Goal: Check status: Check status

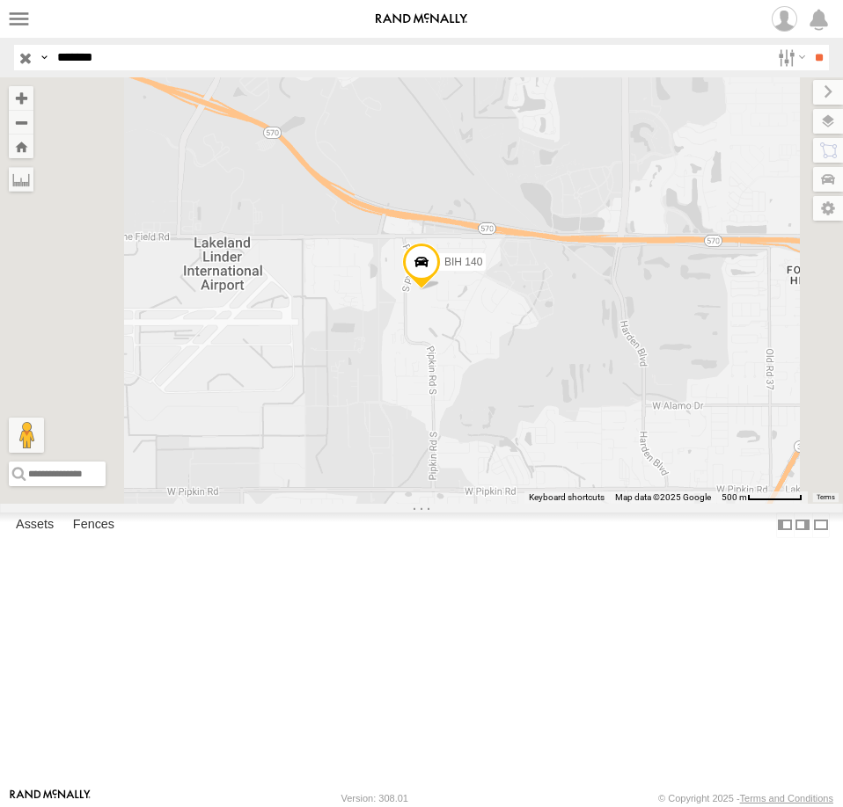
click at [88, 55] on input "*******" at bounding box center [409, 58] width 719 height 26
type input "*******"
click at [808, 45] on input "**" at bounding box center [818, 58] width 20 height 26
click at [0, 0] on div "BIH 241 All Assets" at bounding box center [0, 0] width 0 height 0
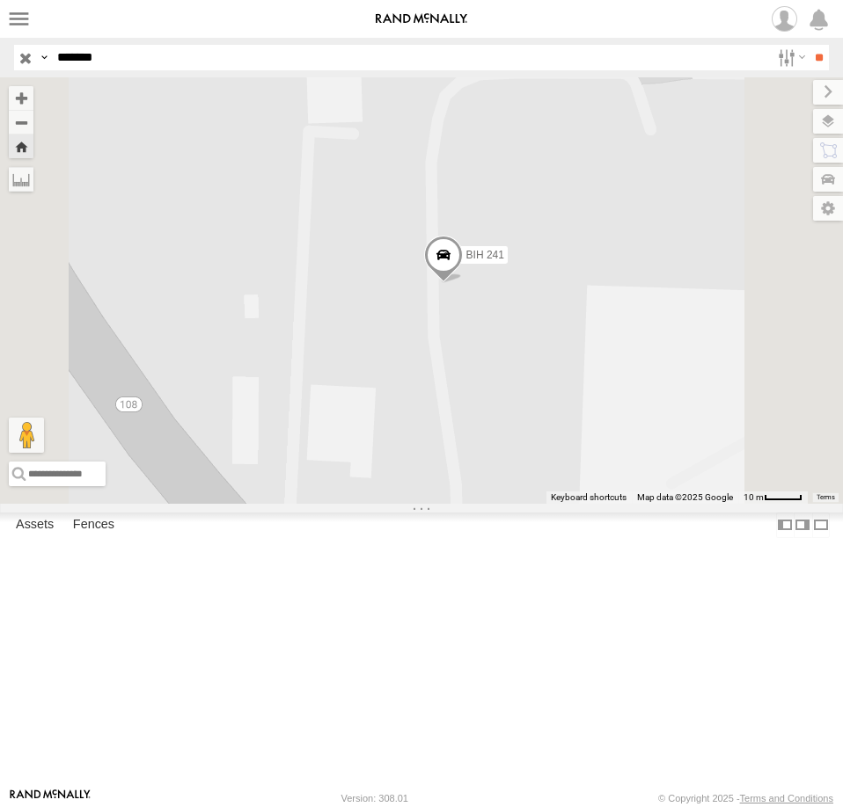
click at [0, 0] on div "BIH 241" at bounding box center [0, 0] width 0 height 0
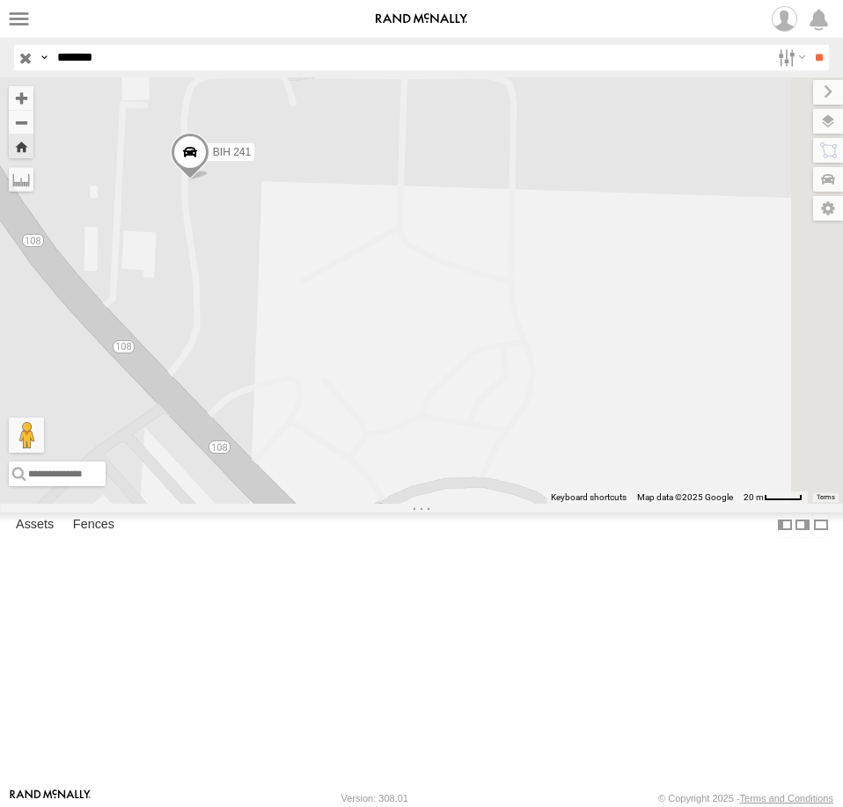
drag, startPoint x: 754, startPoint y: 543, endPoint x: 553, endPoint y: 428, distance: 230.8
click at [553, 428] on div "BIH 241" at bounding box center [421, 290] width 843 height 427
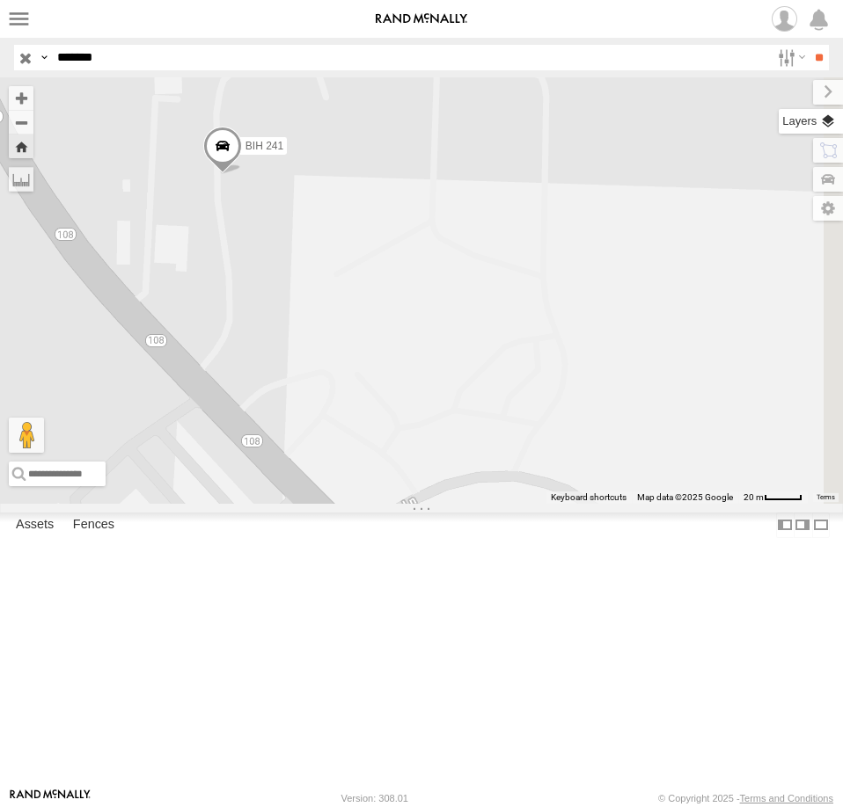
click at [828, 117] on label at bounding box center [810, 121] width 64 height 25
click at [0, 0] on span "Basemaps" at bounding box center [0, 0] width 0 height 0
click at [0, 0] on span "Satellite + Roadmap" at bounding box center [0, 0] width 0 height 0
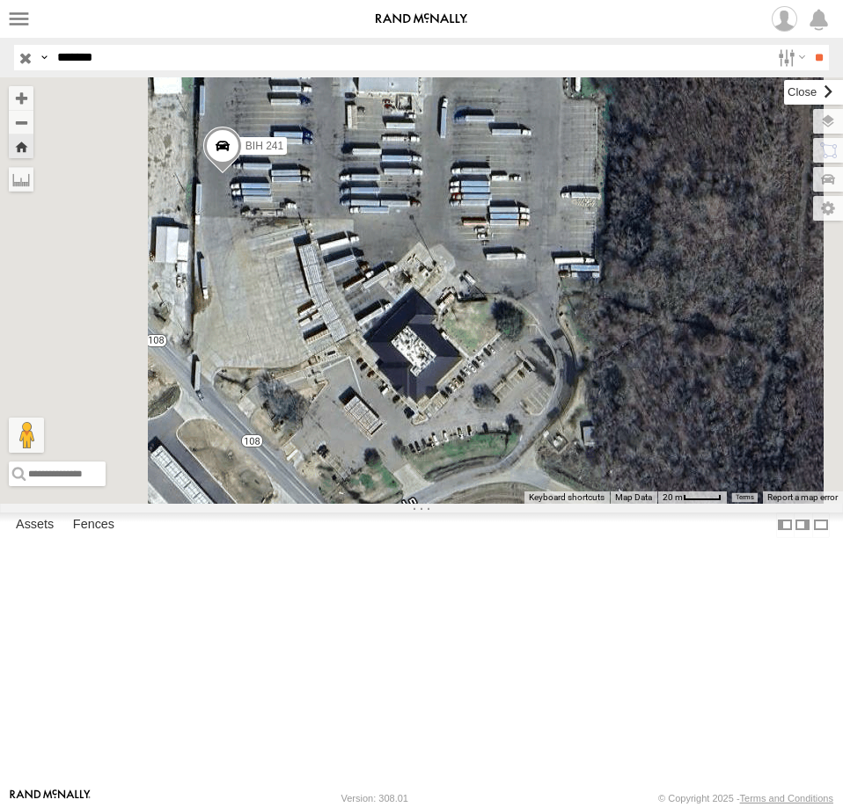
click at [784, 86] on label at bounding box center [813, 92] width 59 height 25
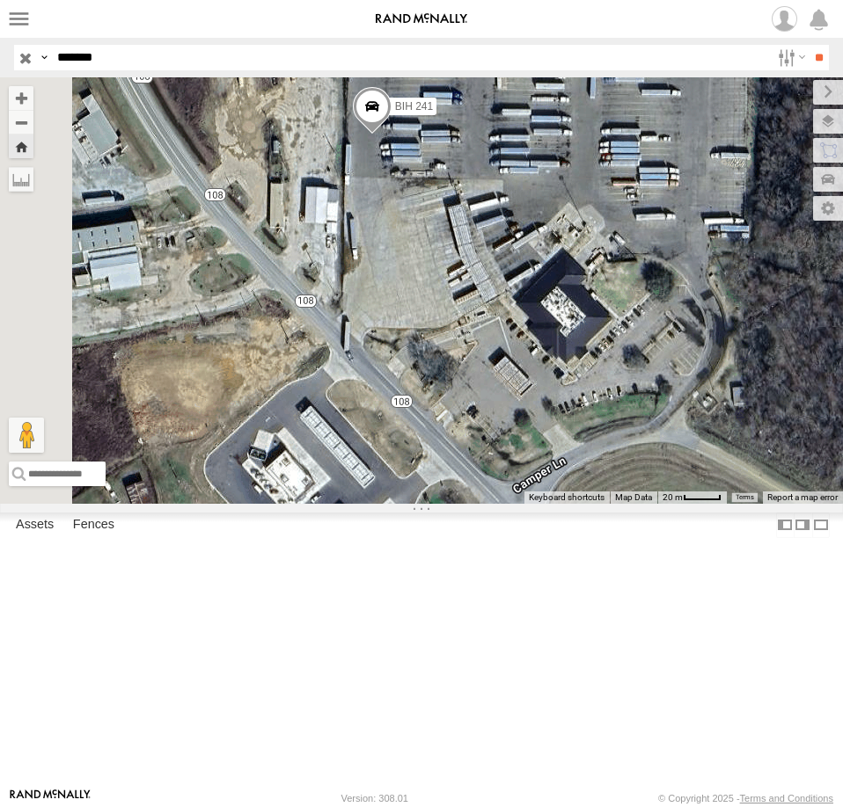
drag, startPoint x: 635, startPoint y: 432, endPoint x: 791, endPoint y: 392, distance: 160.6
click at [791, 392] on div "BIH 241" at bounding box center [421, 290] width 843 height 427
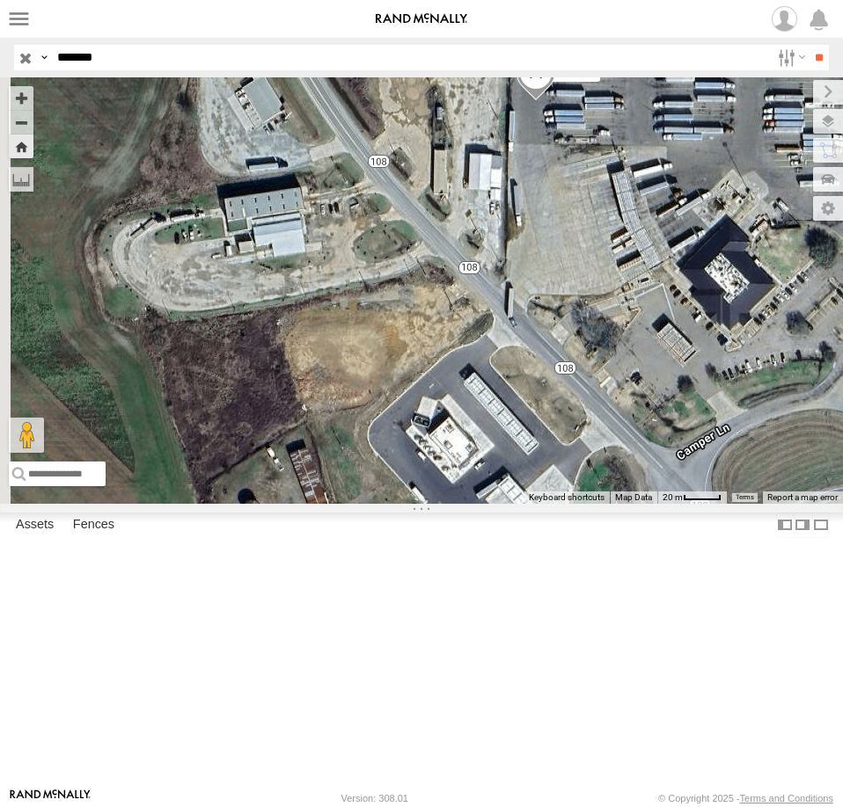
drag, startPoint x: 685, startPoint y: 221, endPoint x: 819, endPoint y: 360, distance: 192.8
click at [818, 362] on div "BIH 241" at bounding box center [421, 290] width 843 height 427
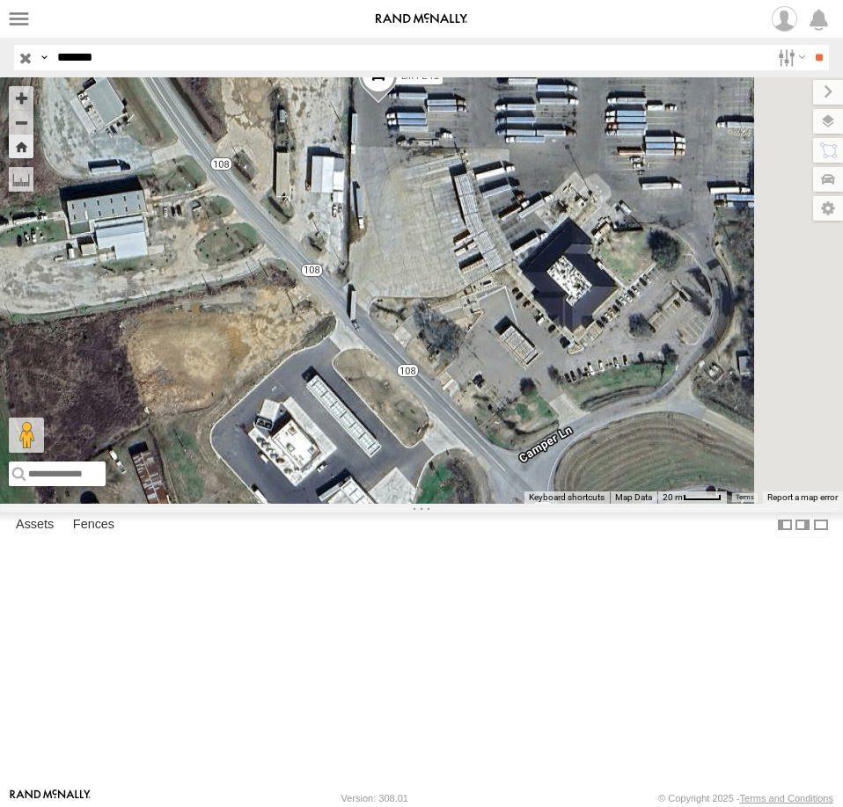
drag, startPoint x: 716, startPoint y: 336, endPoint x: 588, endPoint y: 336, distance: 127.5
click at [588, 336] on div "BIH 241" at bounding box center [421, 290] width 843 height 427
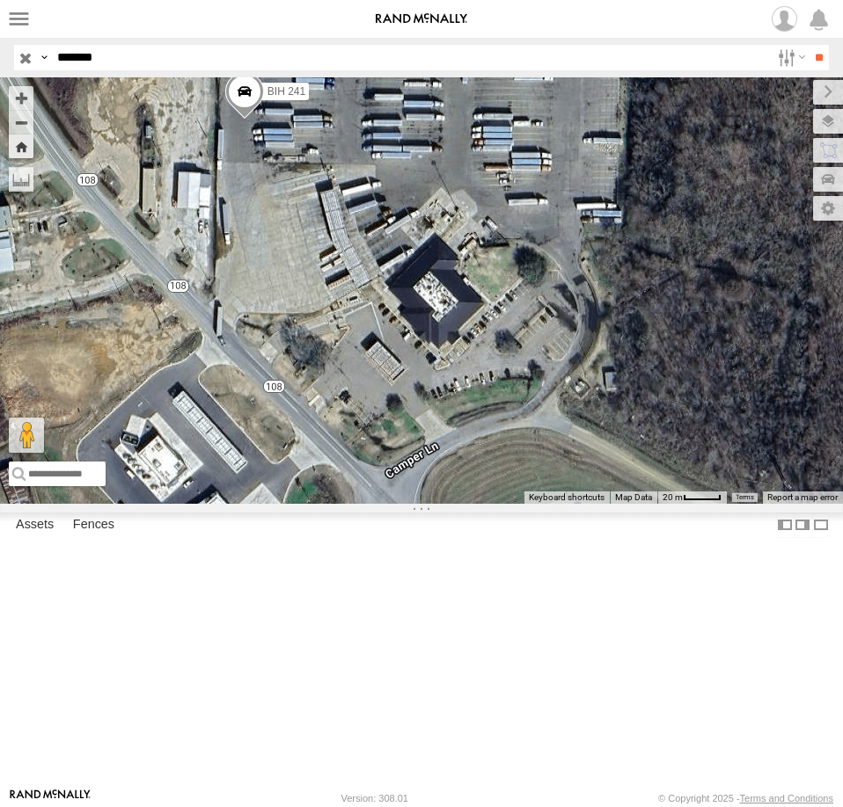
drag, startPoint x: 688, startPoint y: 321, endPoint x: 545, endPoint y: 337, distance: 143.4
click at [545, 337] on div "BIH 241" at bounding box center [421, 290] width 843 height 427
